Goal: Information Seeking & Learning: Learn about a topic

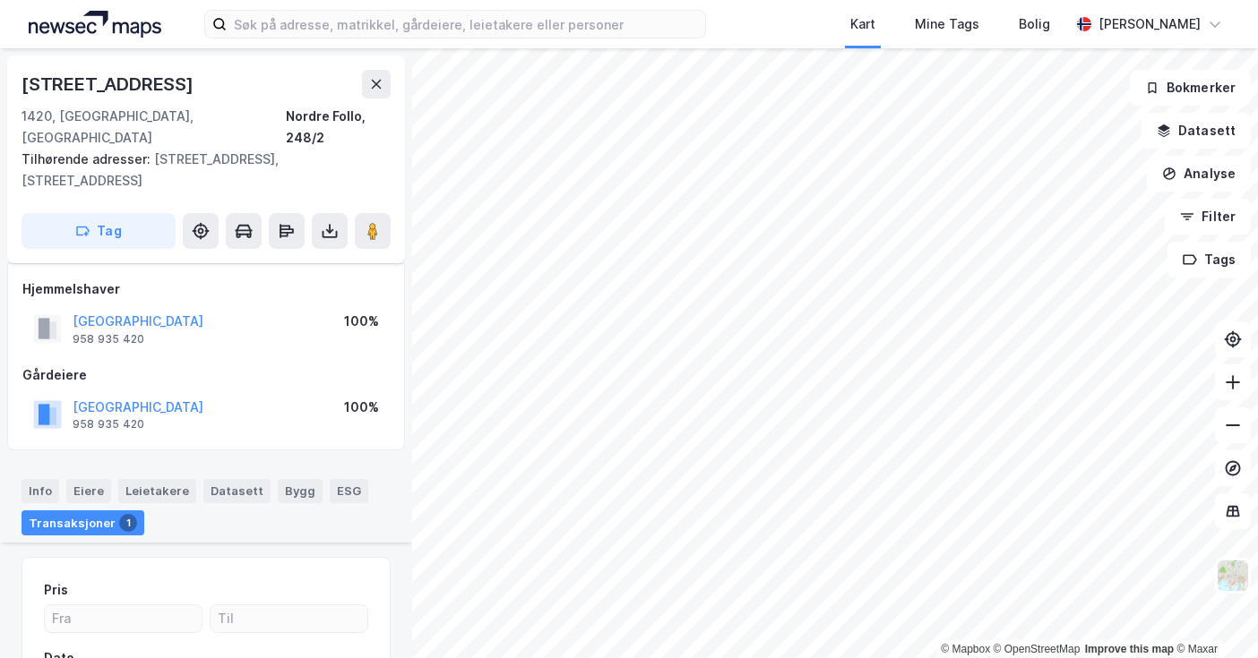
scroll to position [374, 0]
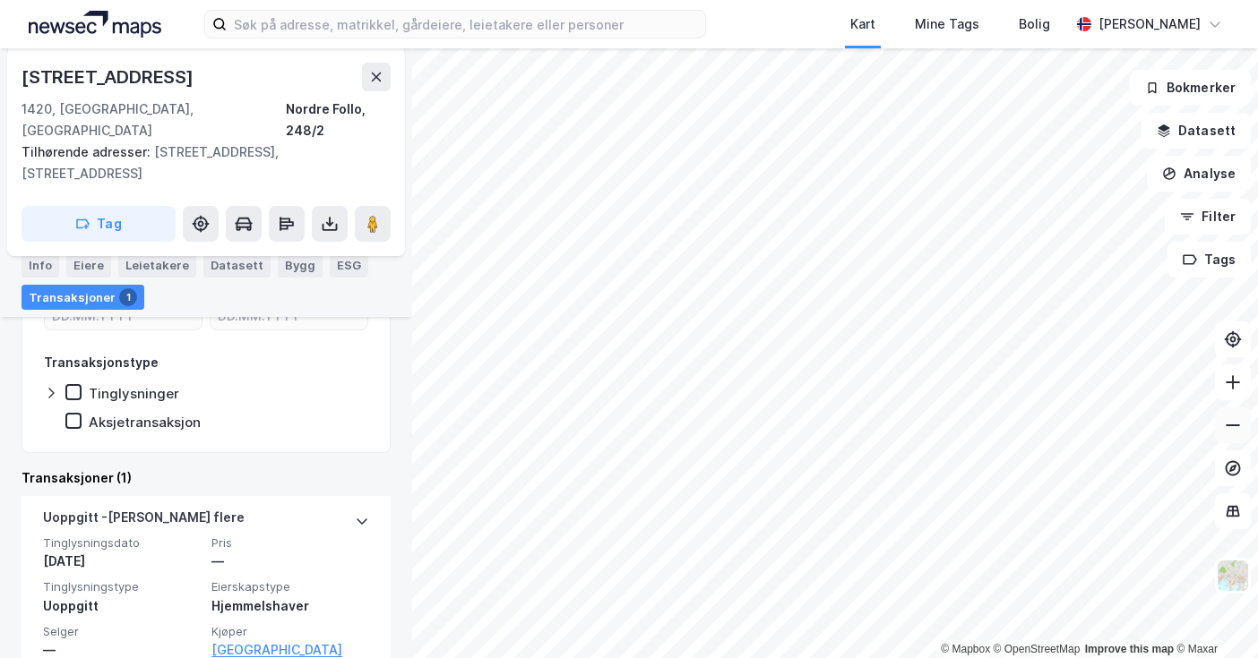
click at [1235, 431] on icon at bounding box center [1233, 426] width 18 height 18
click at [1233, 383] on icon at bounding box center [1233, 382] width 2 height 14
click at [1230, 388] on icon at bounding box center [1233, 383] width 18 height 18
click at [1236, 387] on icon at bounding box center [1233, 383] width 18 height 18
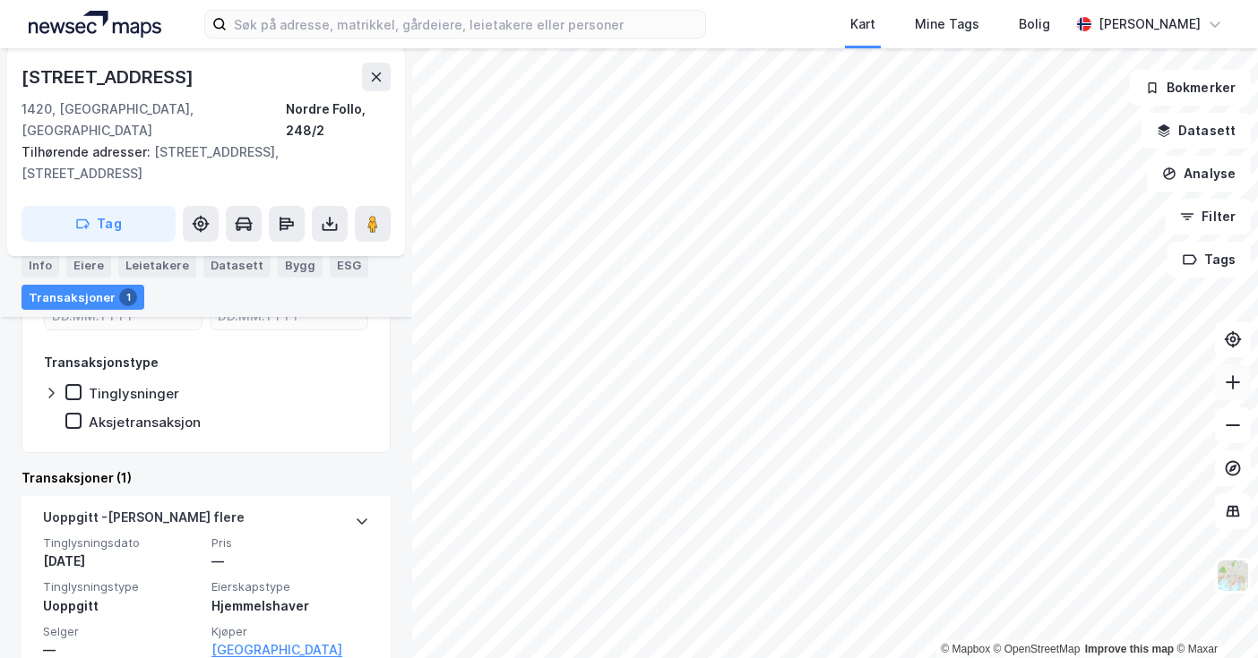
click at [1231, 387] on icon at bounding box center [1233, 383] width 18 height 18
click at [1230, 383] on icon at bounding box center [1233, 383] width 14 height 2
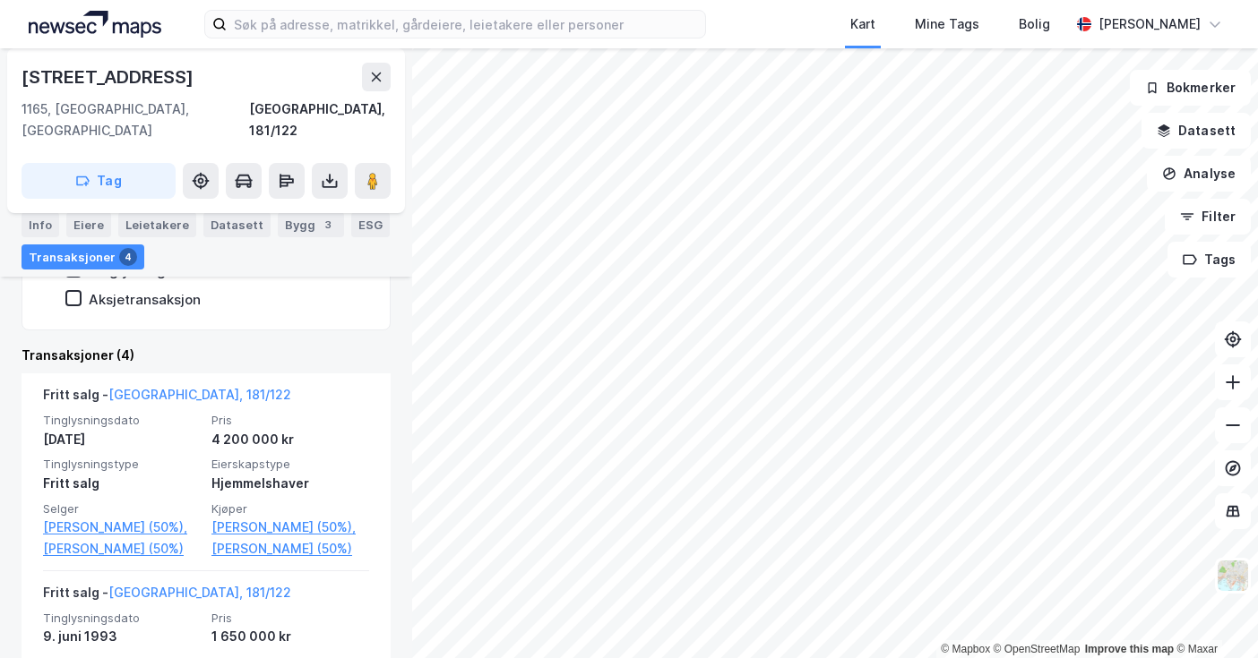
scroll to position [404, 0]
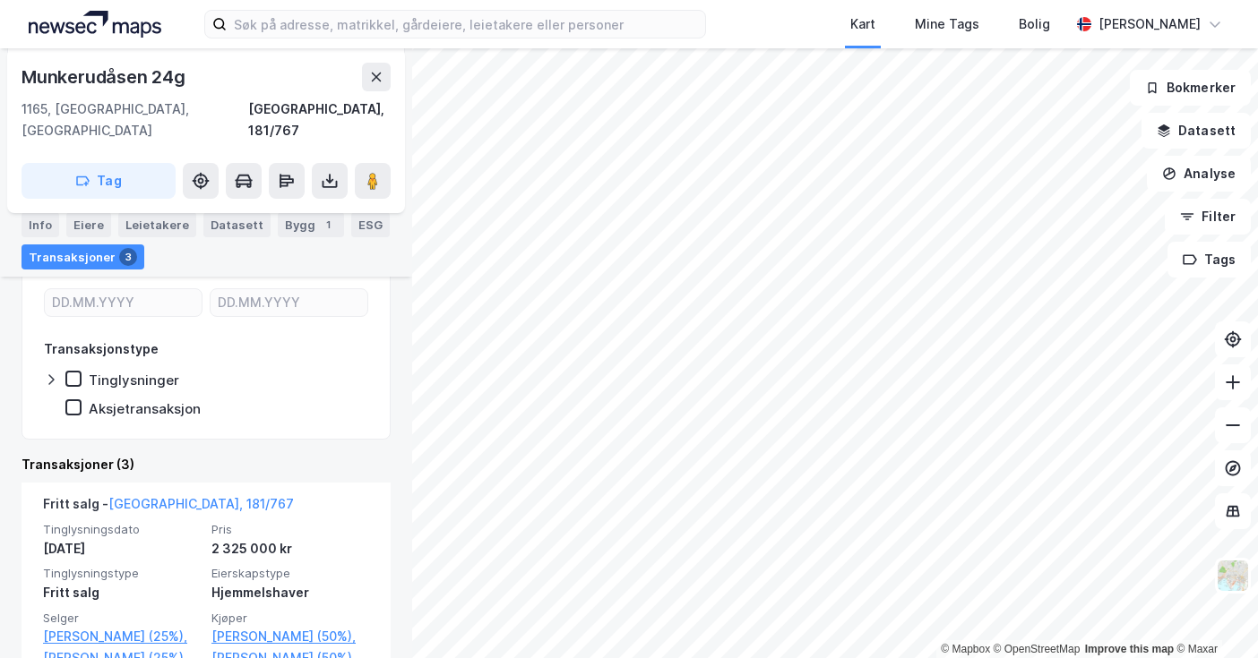
scroll to position [292, 0]
drag, startPoint x: 187, startPoint y: 528, endPoint x: 204, endPoint y: 409, distance: 119.5
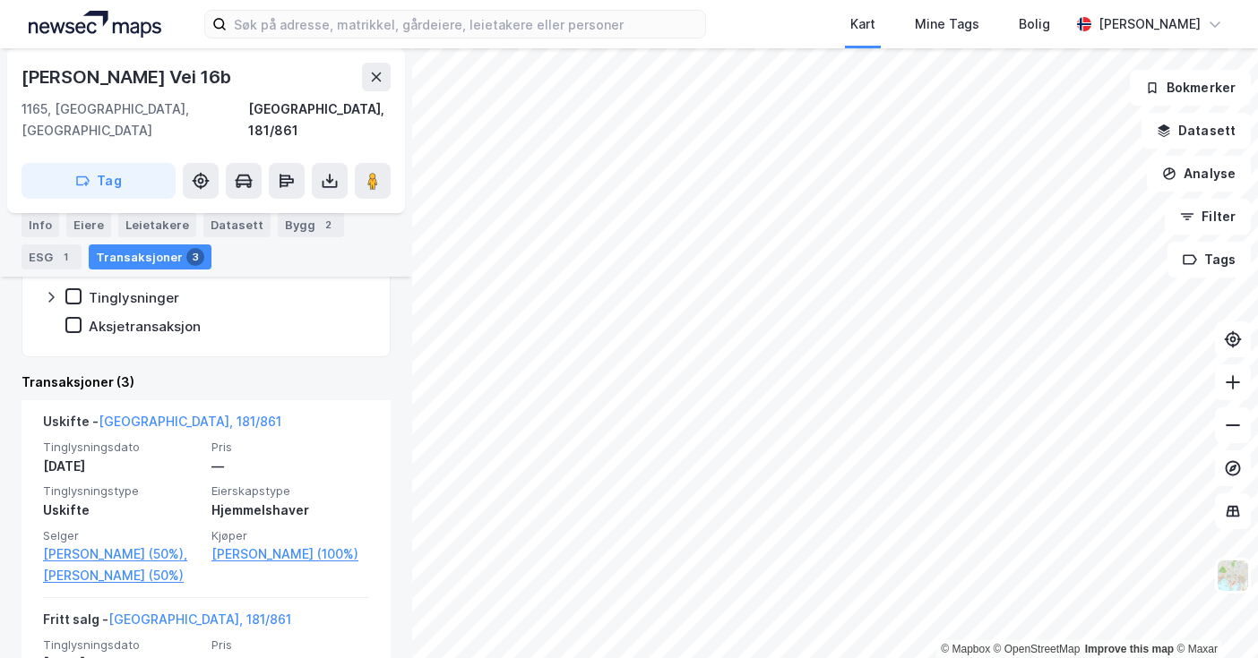
scroll to position [339, 0]
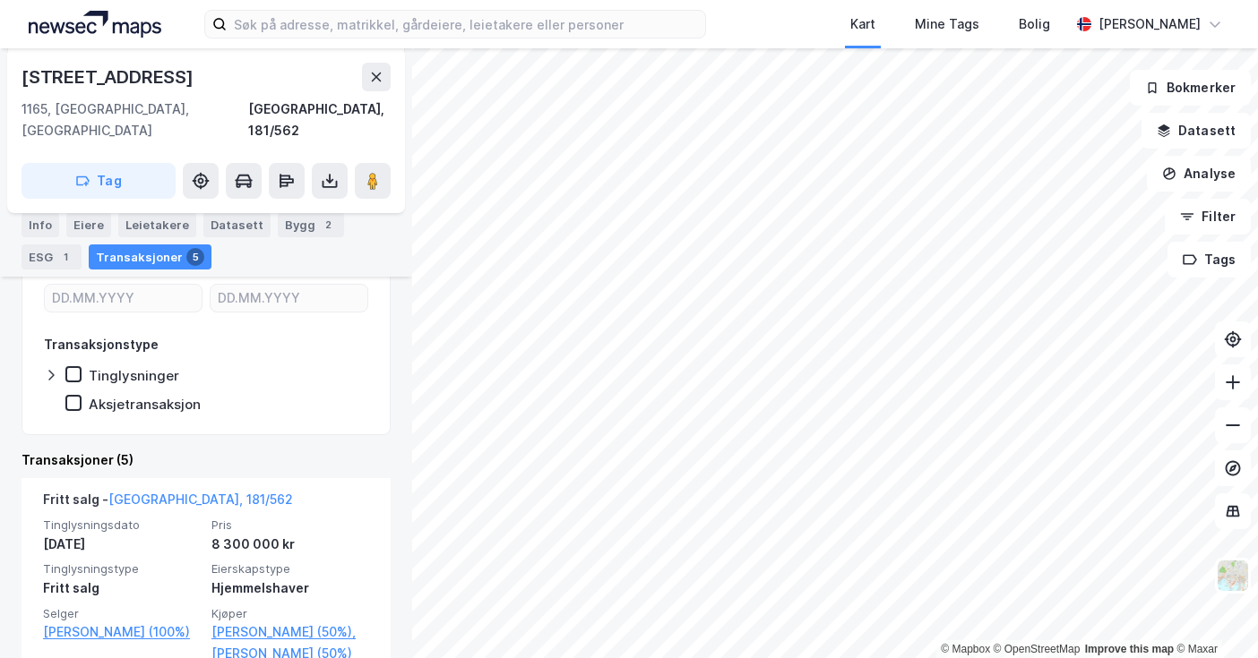
scroll to position [298, 0]
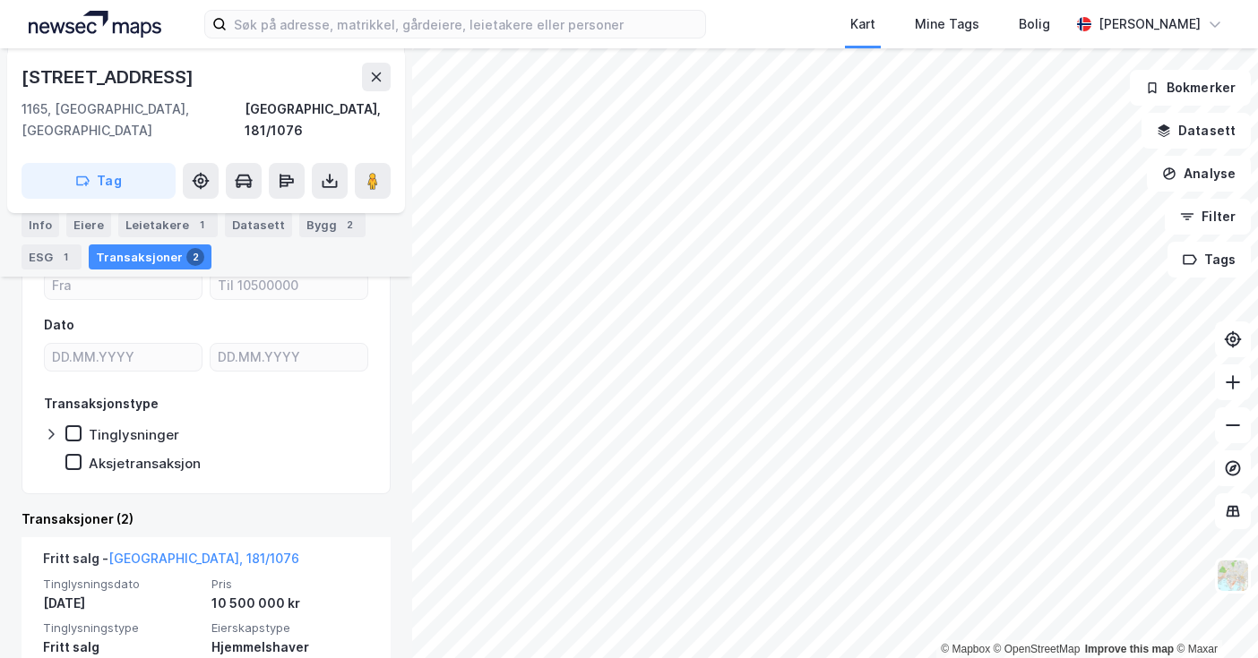
scroll to position [239, 0]
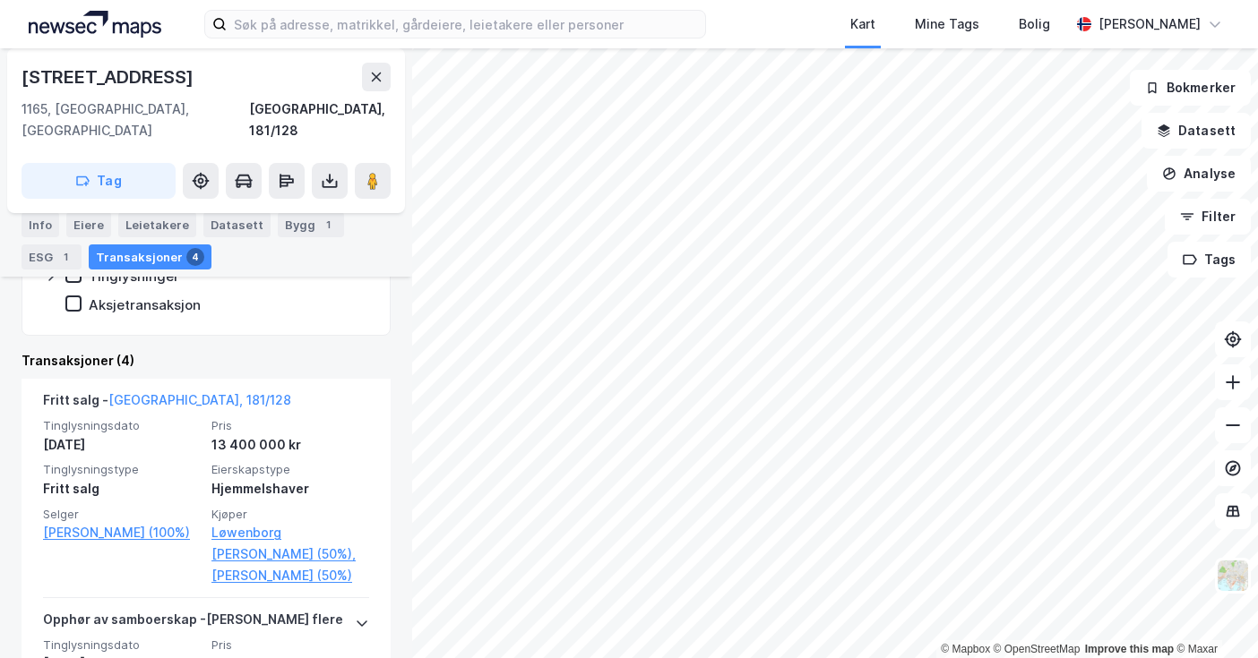
scroll to position [395, 0]
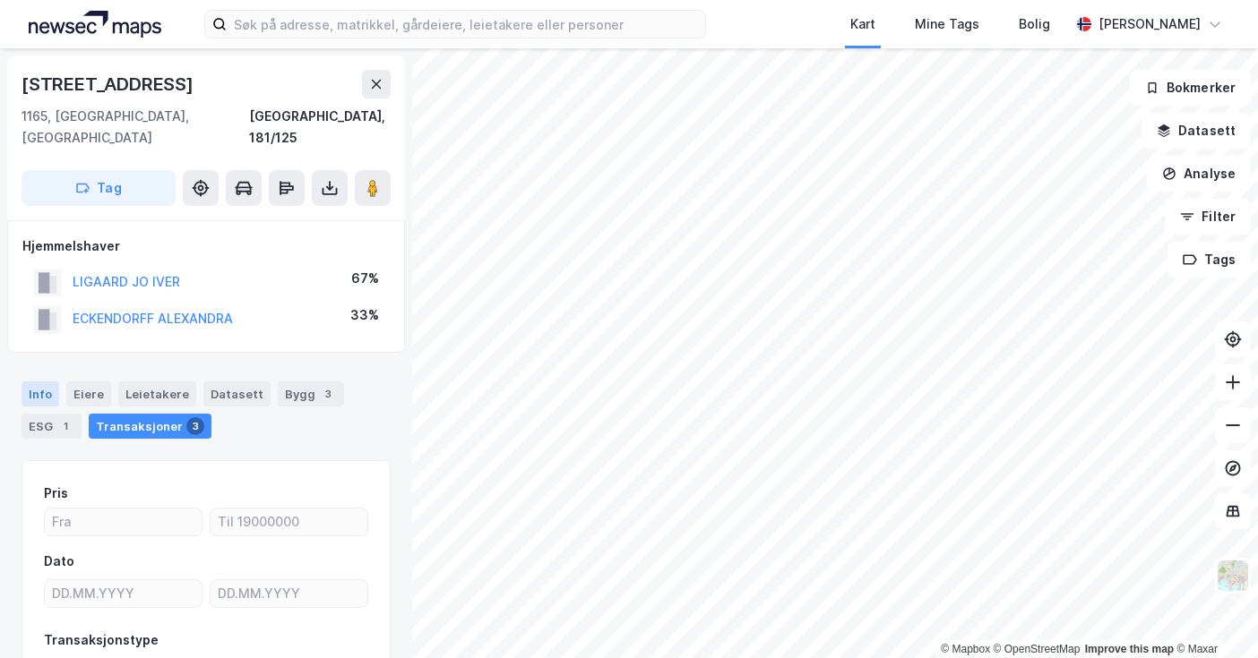
click at [39, 382] on div "Info" at bounding box center [41, 394] width 38 height 25
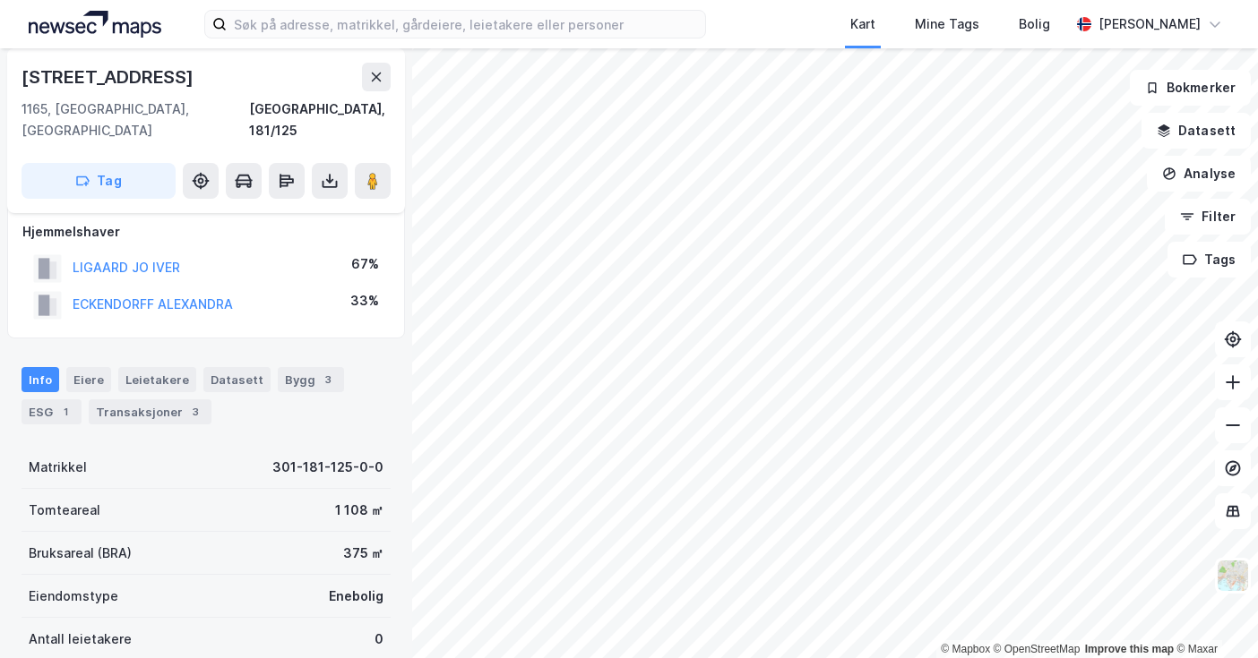
scroll to position [17, 0]
click at [153, 397] on div "Transaksjoner 3" at bounding box center [150, 409] width 123 height 25
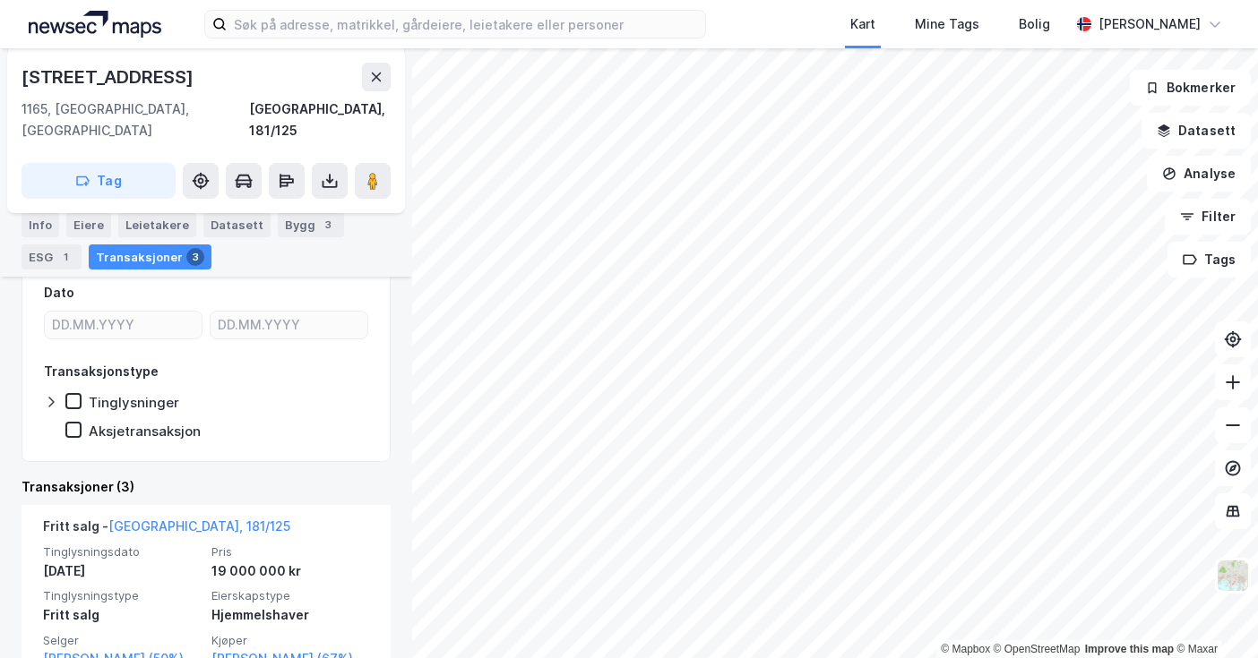
scroll to position [271, 0]
